Goal: Task Accomplishment & Management: Manage account settings

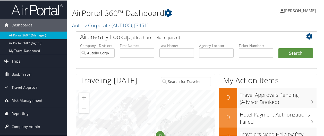
scroll to position [85, 0]
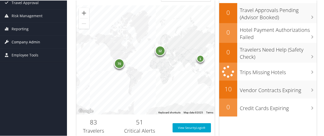
click at [23, 40] on span "Company Admin" at bounding box center [26, 41] width 29 height 13
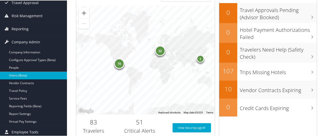
click at [29, 74] on link "Users (Beta)" at bounding box center [33, 75] width 67 height 8
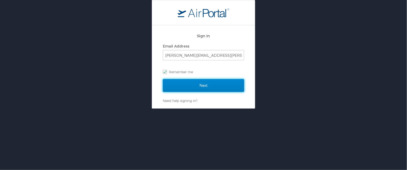
click at [210, 84] on input "Next" at bounding box center [203, 85] width 81 height 13
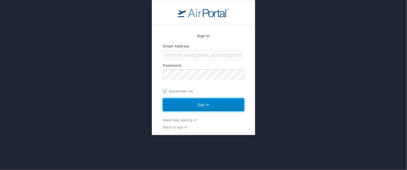
click at [198, 106] on input "Sign In" at bounding box center [203, 105] width 81 height 13
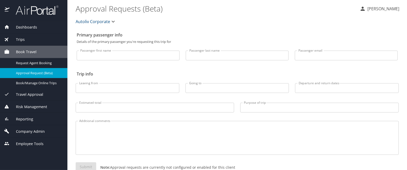
click at [37, 132] on span "Company Admin" at bounding box center [27, 132] width 35 height 6
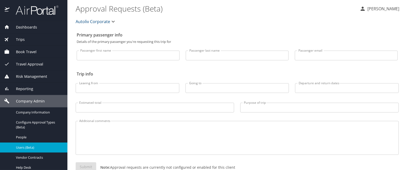
click at [38, 148] on span "Users (Beta)" at bounding box center [38, 147] width 45 height 5
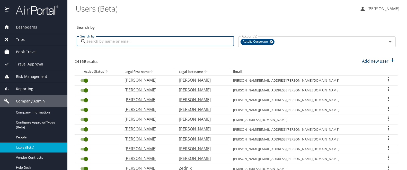
click at [156, 44] on input "Search by" at bounding box center [160, 42] width 148 height 10
type input "[PERSON_NAME]"
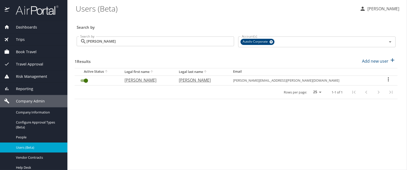
click at [388, 79] on icon "User Search Table" at bounding box center [388, 79] width 1 height 4
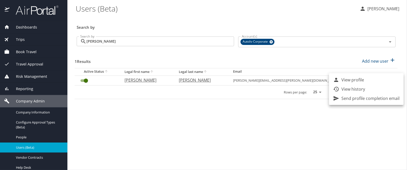
click at [348, 82] on p "View profile" at bounding box center [352, 80] width 23 height 6
select select "US"
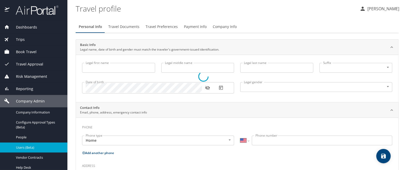
type input "[PERSON_NAME]"
type input "[DEMOGRAPHIC_DATA]"
type input "[PERSON_NAME]"
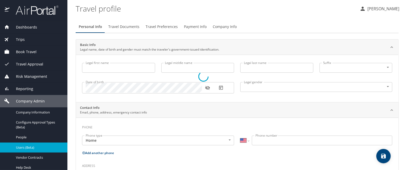
type input "[PERSON_NAME]"
select select "SC"
type input "3182843"
select select "SC"
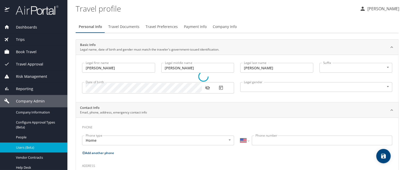
select select "SC"
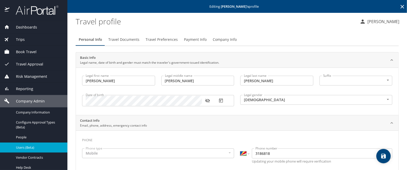
click at [195, 38] on span "Payment Info" at bounding box center [195, 40] width 23 height 6
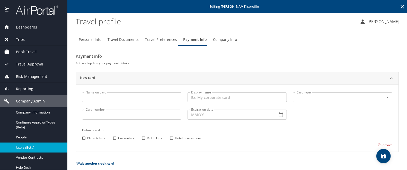
click at [158, 93] on input "Name on card" at bounding box center [131, 98] width 99 height 10
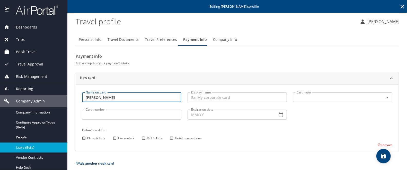
type input "[PERSON_NAME]"
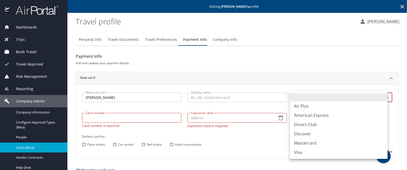
click at [332, 98] on body "Dashboards AirPortal 360™ Manager My Travel Dashboard Trips Airtinerary® Lookup…" at bounding box center [203, 85] width 407 height 170
click at [298, 152] on li "Visa" at bounding box center [339, 152] width 98 height 9
type input "VI"
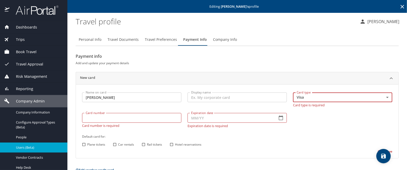
click at [148, 120] on div "Card number Card number Card number is required" at bounding box center [131, 120] width 105 height 21
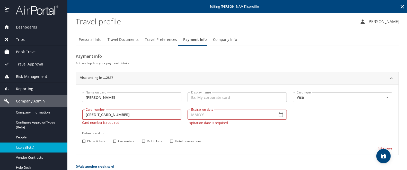
type input "[CREDIT_CARD_NUMBER]"
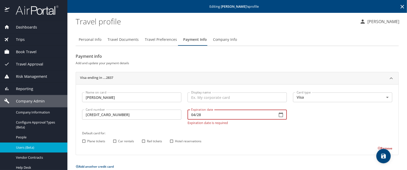
type input "04/28"
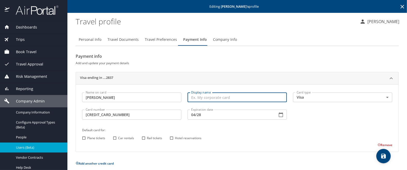
click at [210, 95] on input "Display name" at bounding box center [237, 98] width 99 height 10
type input "CVV [CREDIT_CARD_DATA]"
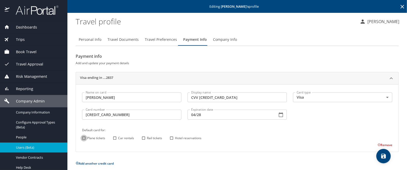
click at [83, 137] on input "Plane tickets" at bounding box center [84, 138] width 7 height 7
checkbox input "true"
click at [114, 136] on input "Car rentals" at bounding box center [114, 138] width 7 height 7
checkbox input "true"
click at [172, 138] on input "Hotel reservations" at bounding box center [171, 138] width 7 height 7
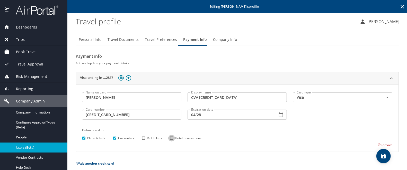
checkbox input "true"
click at [383, 157] on icon "save" at bounding box center [383, 156] width 5 height 5
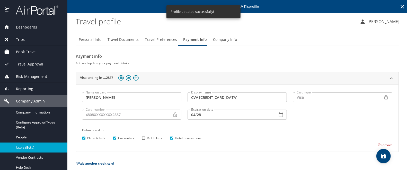
click at [399, 7] on icon at bounding box center [402, 7] width 6 height 6
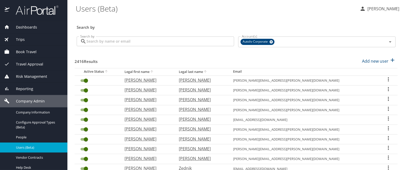
click at [35, 39] on div "Trips" at bounding box center [33, 40] width 59 height 6
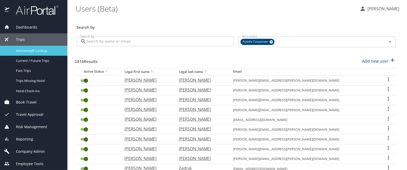
click at [43, 52] on span "Airtinerary® Lookup" at bounding box center [38, 50] width 45 height 5
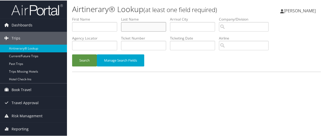
click at [130, 28] on input "text" at bounding box center [143, 27] width 45 height 10
type input "[PERSON_NAME]"
click at [86, 61] on button "Search" at bounding box center [84, 60] width 25 height 12
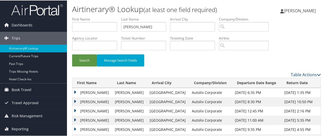
click at [75, 92] on td "DAMON SPENCER" at bounding box center [92, 92] width 40 height 9
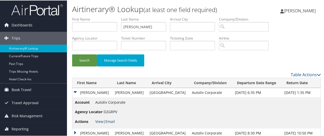
click at [112, 122] on link "Email" at bounding box center [110, 121] width 10 height 5
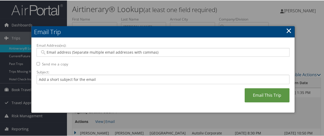
click at [90, 47] on label "Email Address(es):" at bounding box center [163, 44] width 253 height 5
click at [90, 49] on input "Email Address(es):" at bounding box center [163, 51] width 246 height 5
click at [90, 54] on div at bounding box center [163, 52] width 253 height 9
type input "shelby"
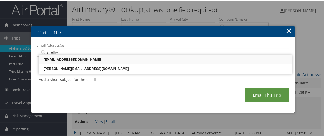
click at [83, 60] on div "SHELBY.AUILER@AUTOLIV.COM" at bounding box center [165, 59] width 251 height 5
type input "SHELBY.AUILER@AUTOLIV.COM"
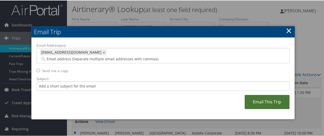
click at [274, 95] on link "Email This Trip" at bounding box center [266, 102] width 45 height 14
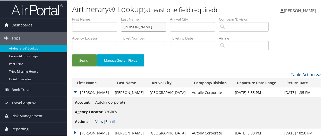
drag, startPoint x: 141, startPoint y: 28, endPoint x: 85, endPoint y: 32, distance: 56.5
click at [85, 16] on ul "First Name Last Name reynolds Departure City Arrival City Company/Division Airp…" at bounding box center [196, 16] width 249 height 0
click at [76, 27] on input "text" at bounding box center [94, 27] width 45 height 10
type input "kevin"
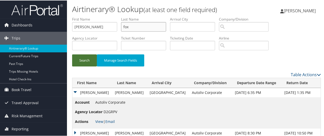
type input "fox"
click at [91, 61] on button "Search" at bounding box center [84, 60] width 25 height 12
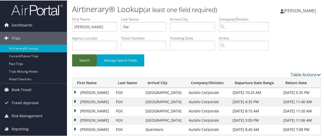
scroll to position [53, 0]
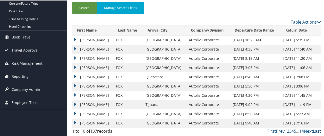
click at [315, 130] on link "Last" at bounding box center [317, 131] width 8 height 6
